Goal: Communication & Community: Answer question/provide support

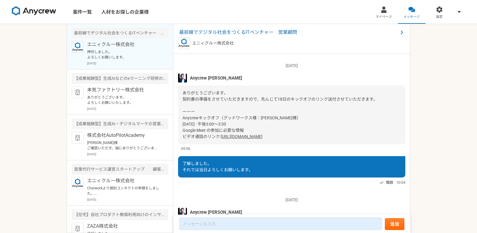
scroll to position [271, 0]
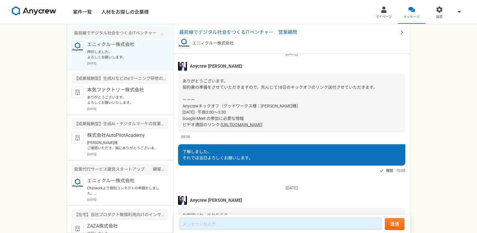
click at [256, 93] on div "ありがとうございます。 契約書の準備をさせていただきますので、先んじて18日のキックオフのリンク送付させていただきます。 ーーー Anycrewキックオフ（グ…" at bounding box center [291, 102] width 227 height 59
drag, startPoint x: 186, startPoint y: 105, endPoint x: 307, endPoint y: 126, distance: 122.7
click at [307, 126] on div "ありがとうございます。 契約書の準備をさせていただきますので、先んじて18日のキックオフのリンク送付させていただきます。 ーーー Anycrewキックオフ（グ…" at bounding box center [291, 102] width 227 height 59
copy div "Anycrewキックオフ（グッドワークス様：[PERSON_NAME]様） [DATE] · 午後3:00～3:30 Google Meet の参加に必要な情…"
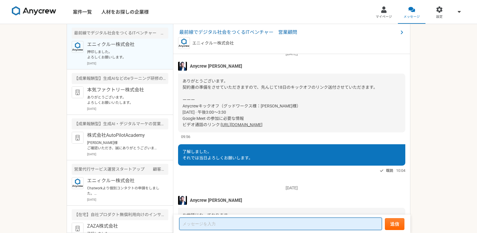
click at [273, 222] on textarea at bounding box center [280, 223] width 203 height 12
paste textarea "Anycrewキックオフ（グッドワークス様：[PERSON_NAME]様） [DATE] · 午後3:00～3:30 Google Meet の参加に必要な情…"
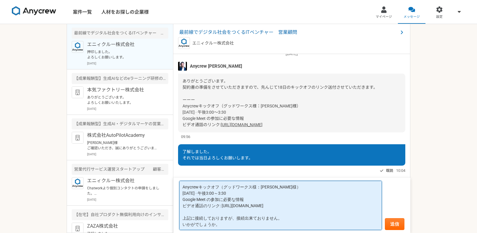
type textarea "Anycrewキックオフ（グッドワークス様：[PERSON_NAME]様） [DATE] · 午後3:00～3:30 Google Meet の参加に必要な情…"
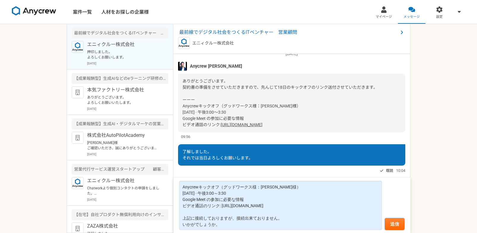
click at [395, 227] on button "送信" at bounding box center [395, 224] width 20 height 12
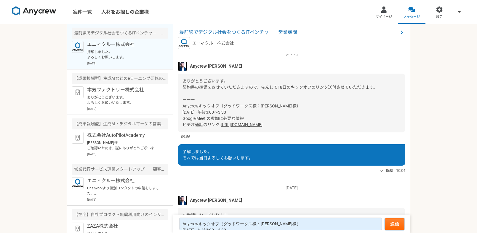
scroll to position [489, 0]
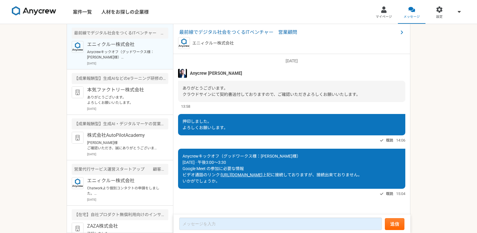
scroll to position [464, 0]
